Goal: Information Seeking & Learning: Learn about a topic

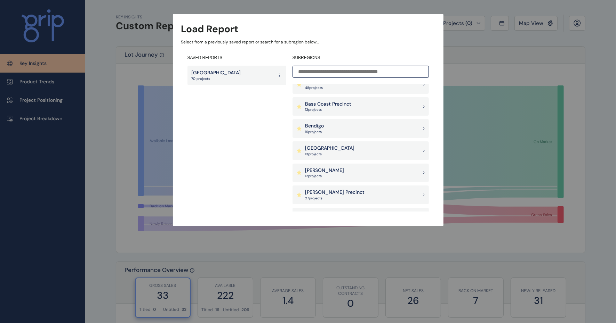
scroll to position [87, 0]
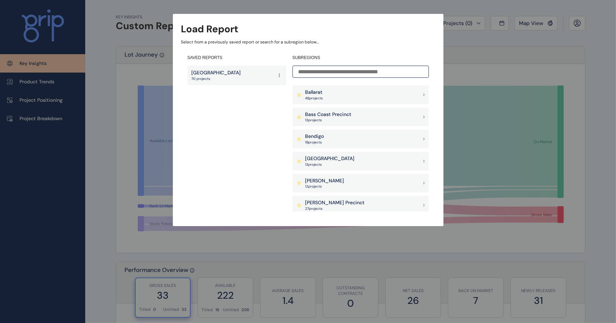
click at [337, 94] on div "Ballarat 48 project s" at bounding box center [360, 95] width 136 height 19
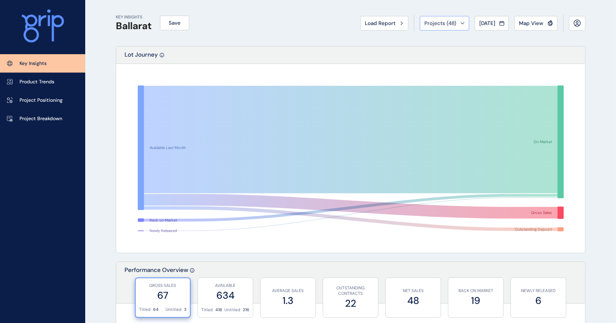
click at [443, 22] on span "Projects ( 48 )" at bounding box center [440, 23] width 32 height 7
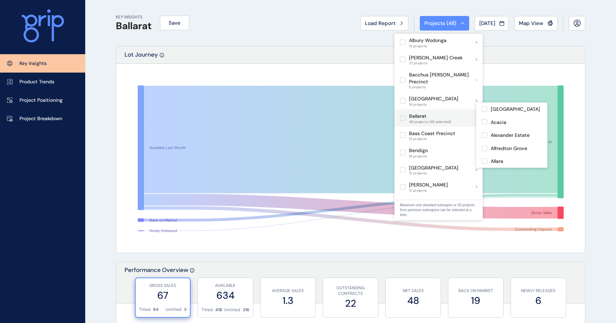
click at [401, 115] on label at bounding box center [403, 118] width 6 height 6
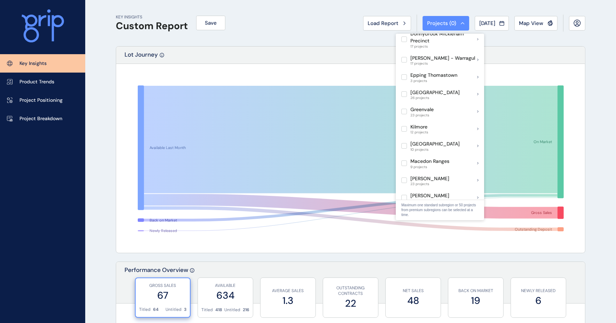
scroll to position [236, 0]
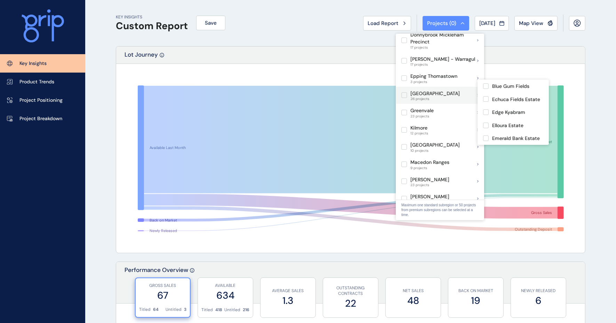
click at [433, 90] on p "[GEOGRAPHIC_DATA]" at bounding box center [434, 93] width 49 height 7
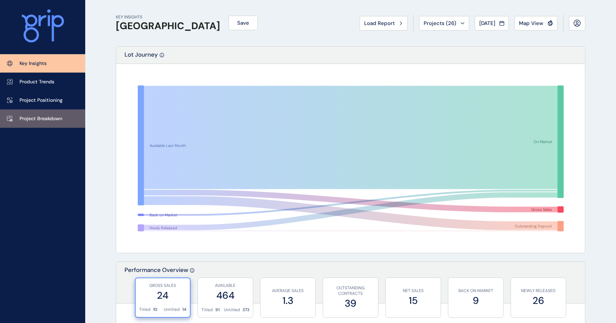
click at [55, 113] on link "Project Breakdown" at bounding box center [42, 119] width 85 height 18
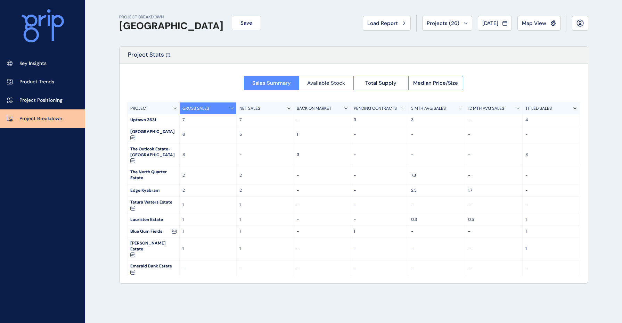
click at [318, 82] on span "Available Stock" at bounding box center [326, 83] width 38 height 7
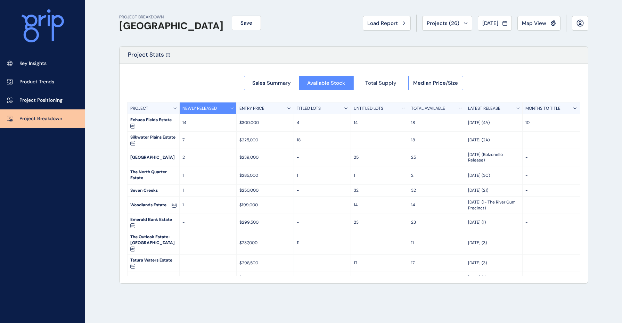
click at [380, 77] on button "Total Supply" at bounding box center [381, 83] width 55 height 15
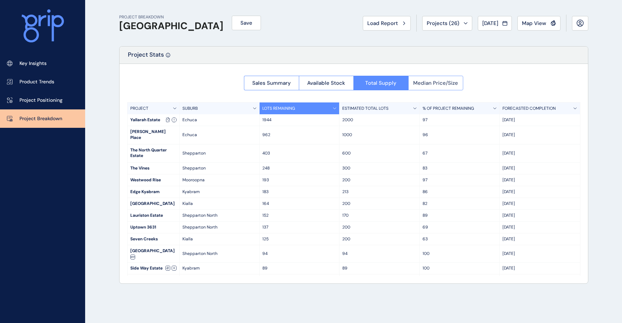
click at [419, 79] on button "Median Price/Size" at bounding box center [436, 83] width 55 height 15
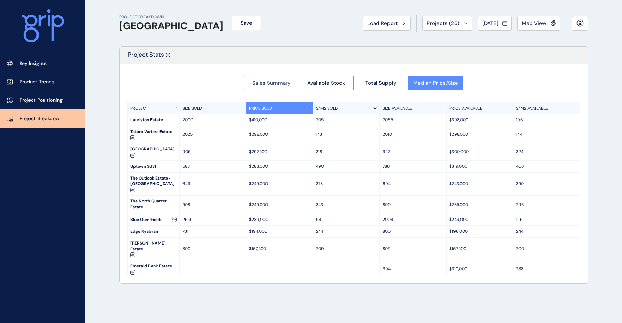
click at [265, 84] on span "Sales Summary" at bounding box center [271, 83] width 39 height 7
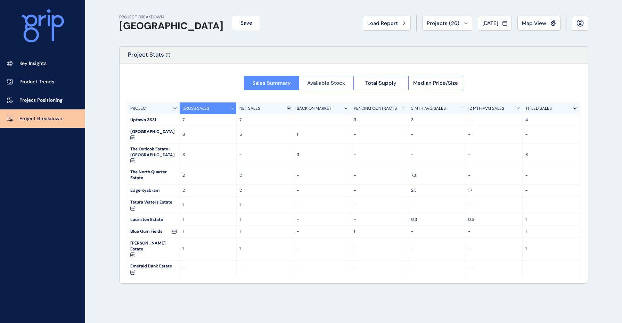
click at [321, 82] on span "Available Stock" at bounding box center [326, 83] width 38 height 7
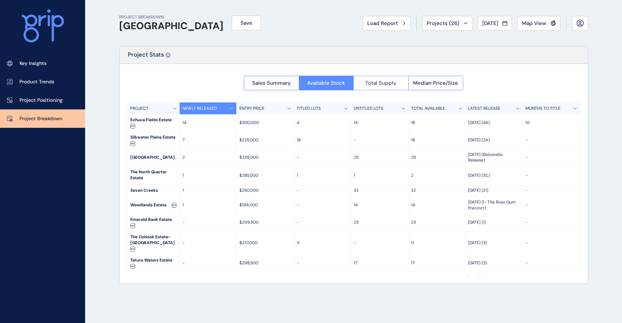
click at [398, 82] on button "Total Supply" at bounding box center [381, 83] width 55 height 15
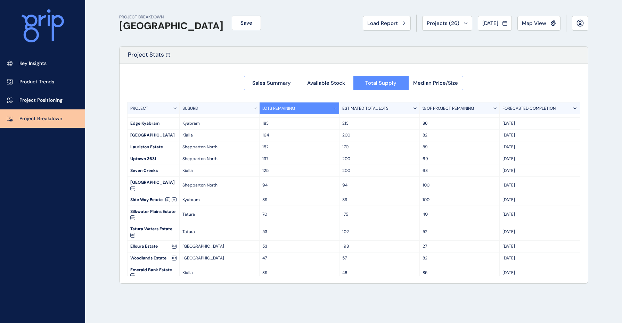
scroll to position [87, 0]
